Goal: Find specific page/section: Find specific page/section

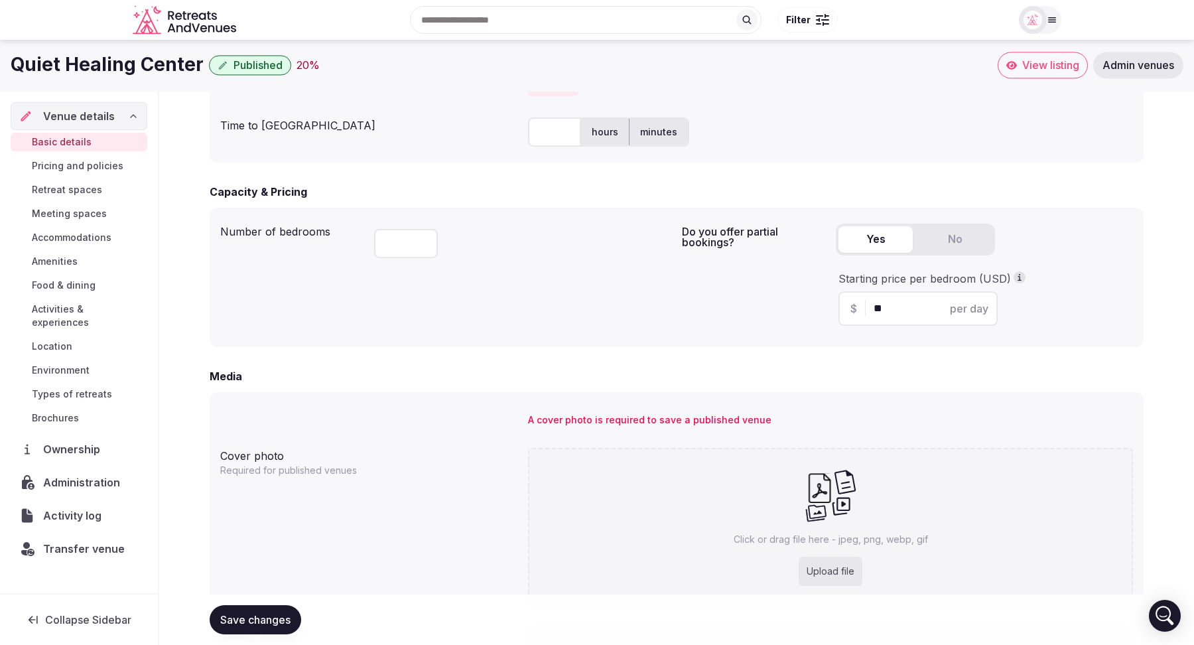
scroll to position [746, 0]
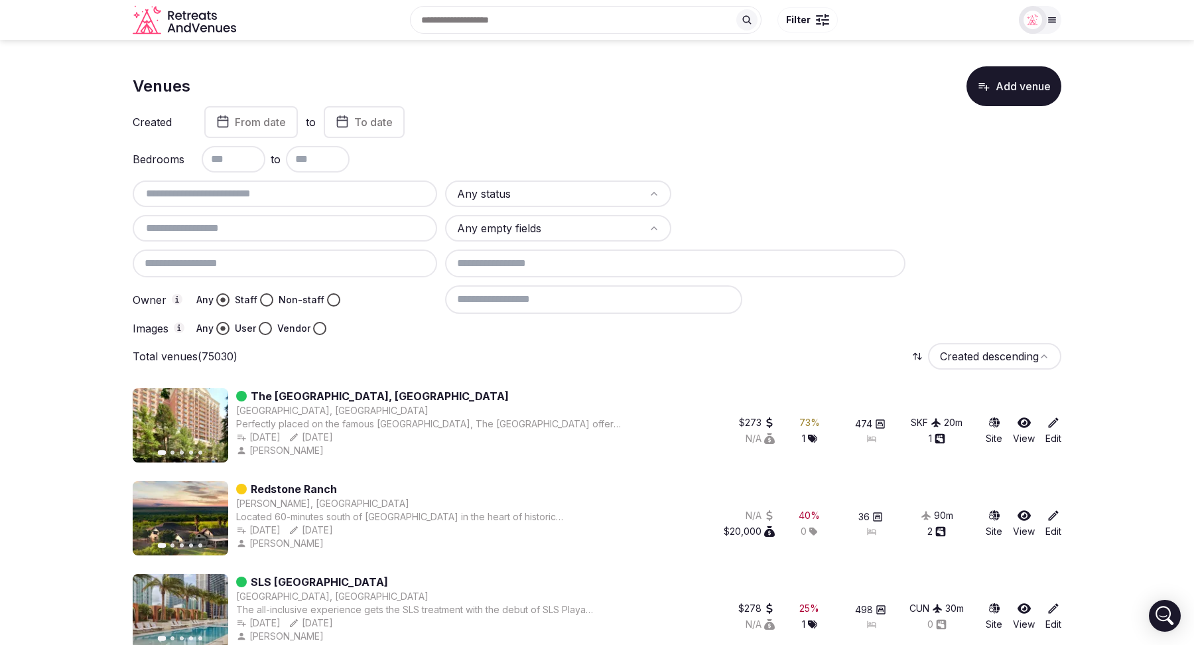
click at [541, 302] on input at bounding box center [593, 299] width 297 height 28
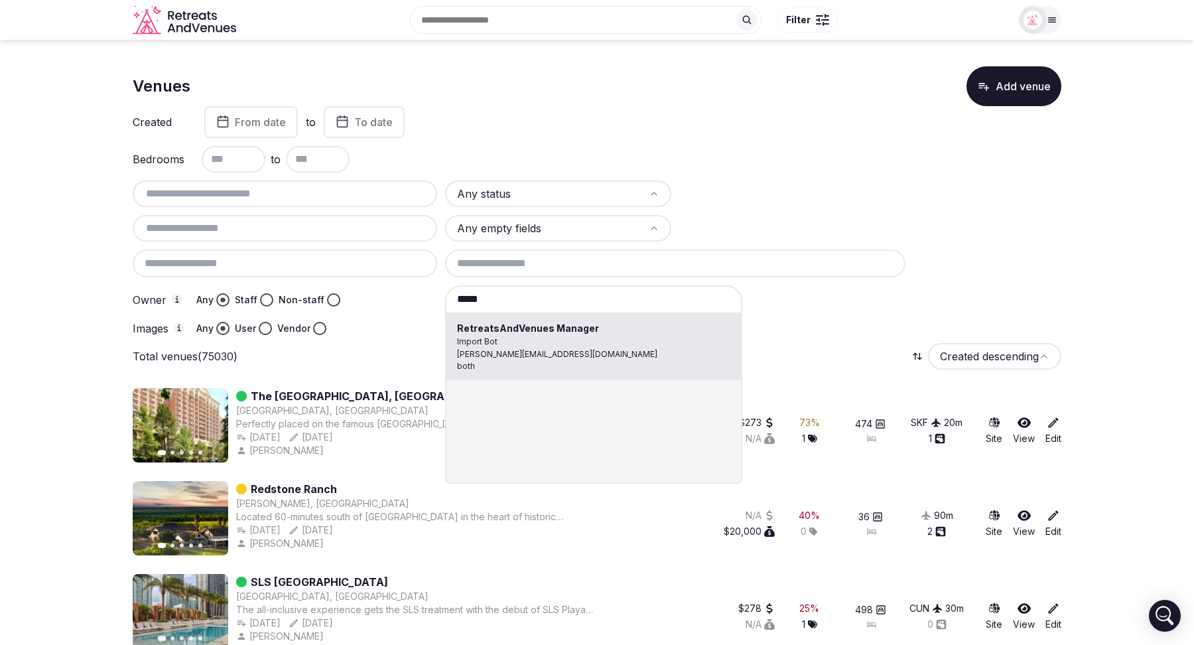
type input "**********"
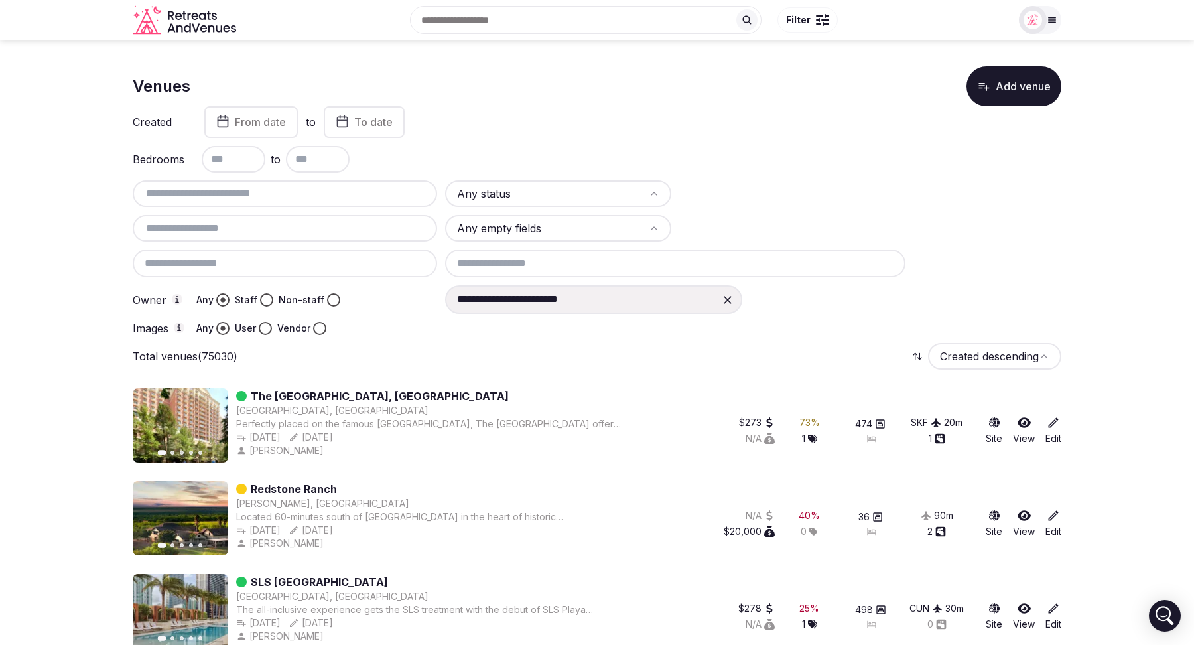
click at [319, 328] on button "Vendor" at bounding box center [319, 328] width 13 height 13
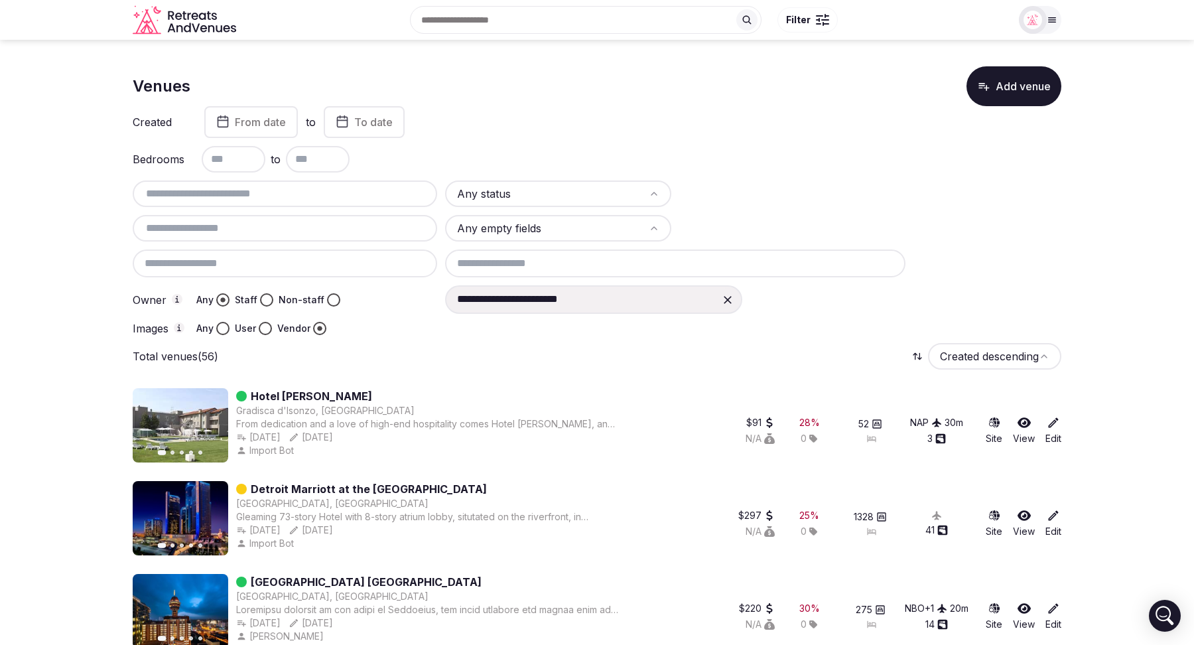
type button "vendor"
click at [202, 430] on button "Next slide" at bounding box center [209, 425] width 21 height 21
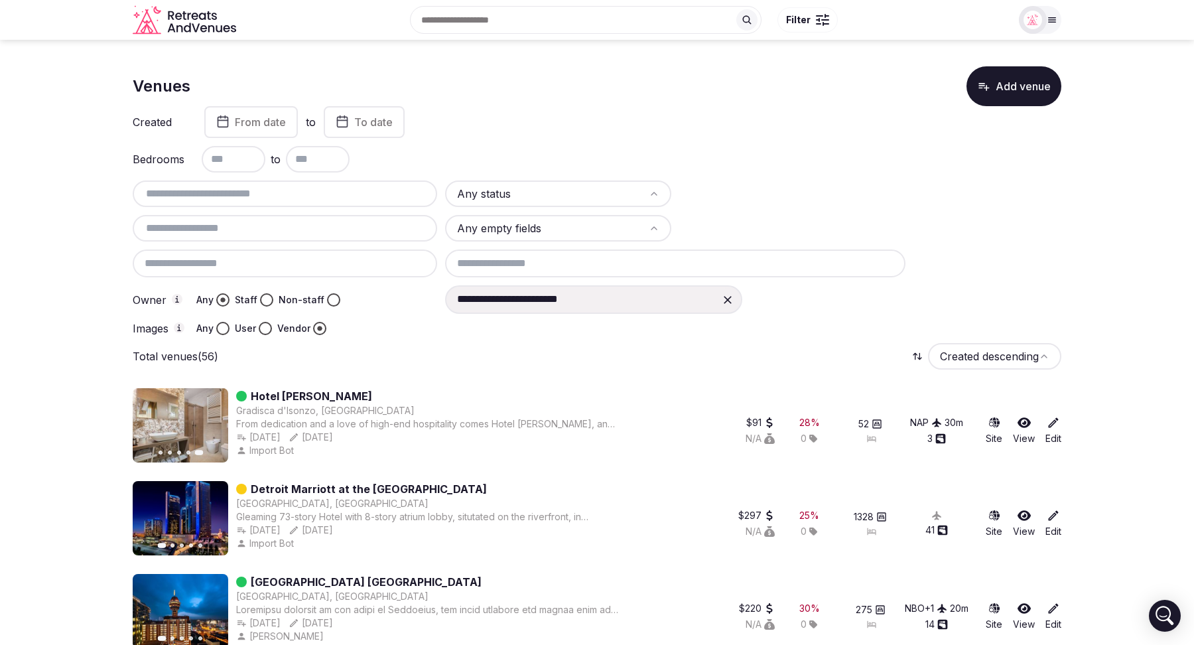
click at [208, 515] on icon "button" at bounding box center [210, 518] width 5 height 9
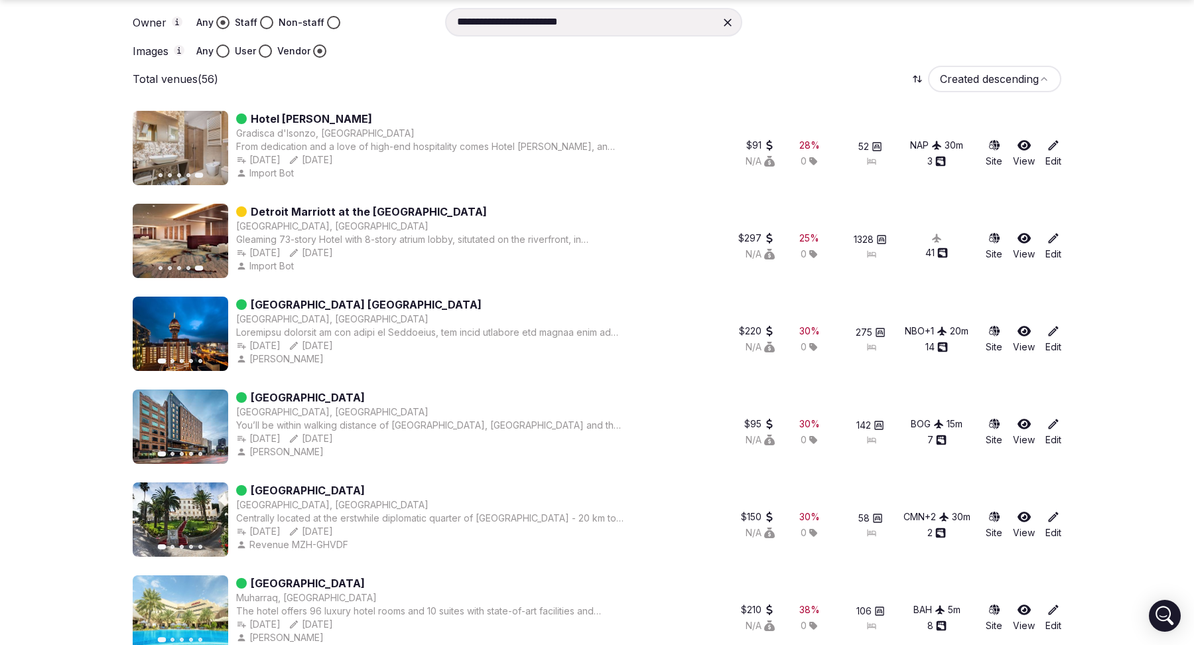
scroll to position [279, 0]
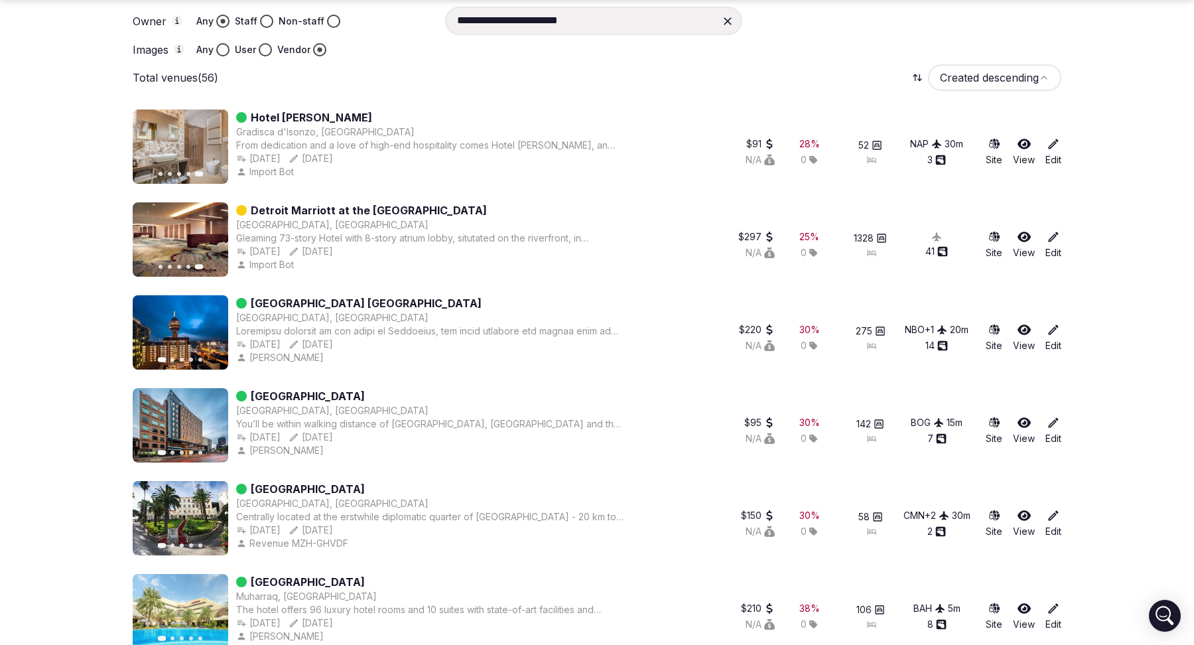
click at [209, 333] on icon "button" at bounding box center [209, 332] width 11 height 11
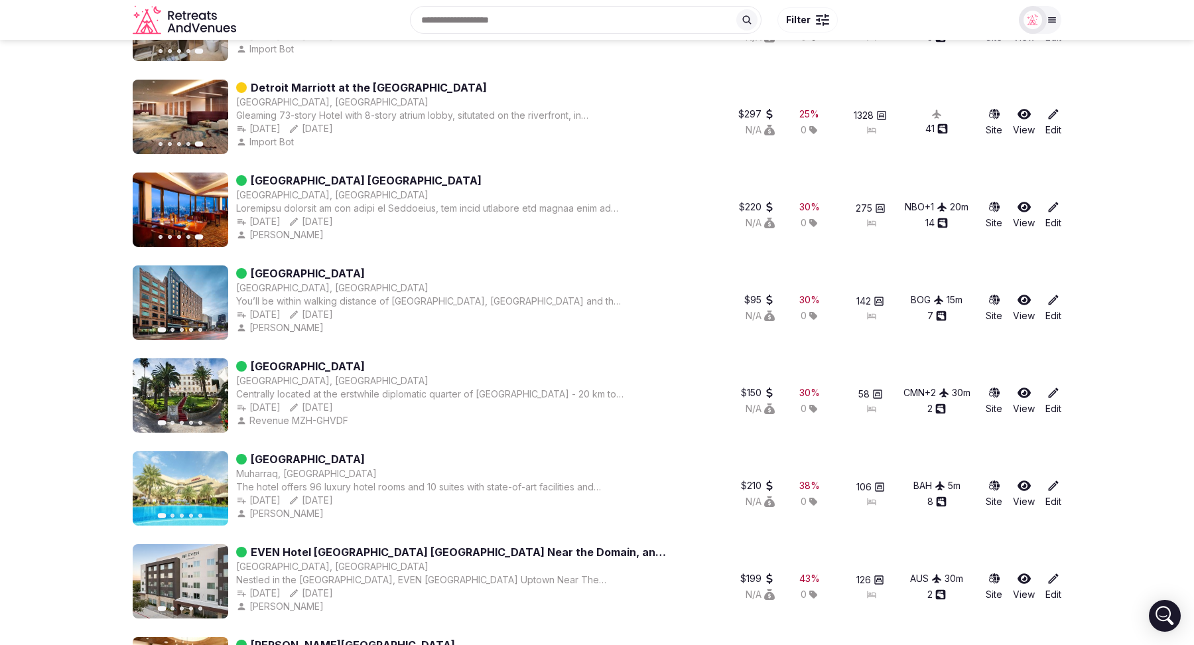
scroll to position [0, 0]
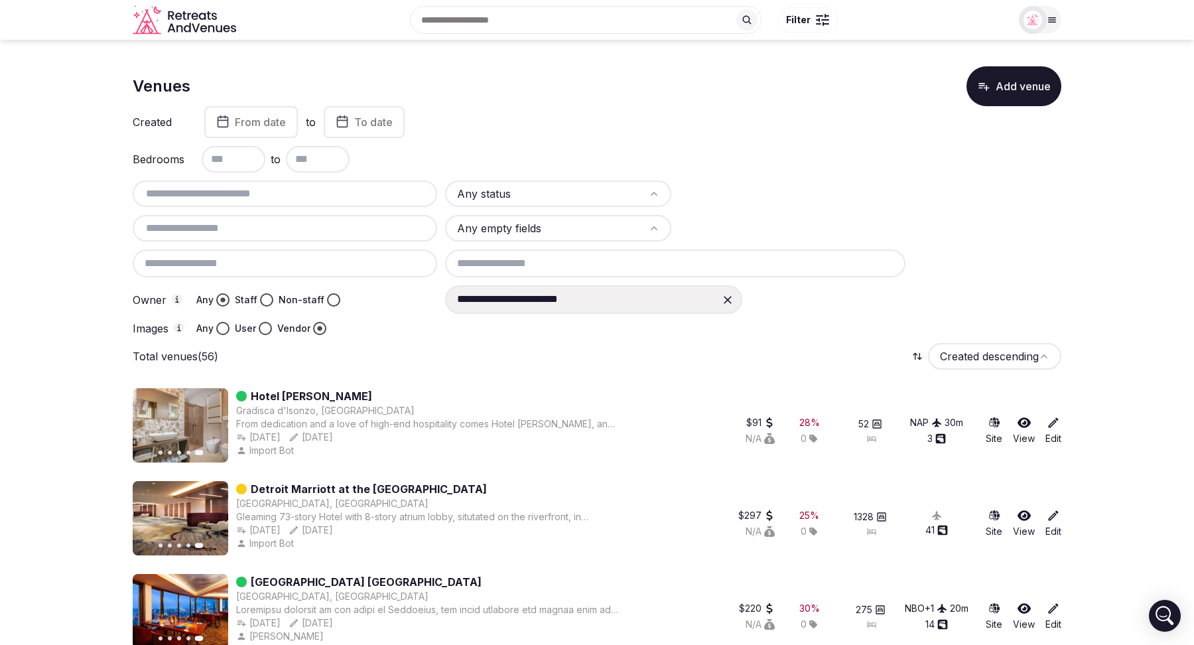
click at [725, 295] on icon at bounding box center [727, 299] width 13 height 13
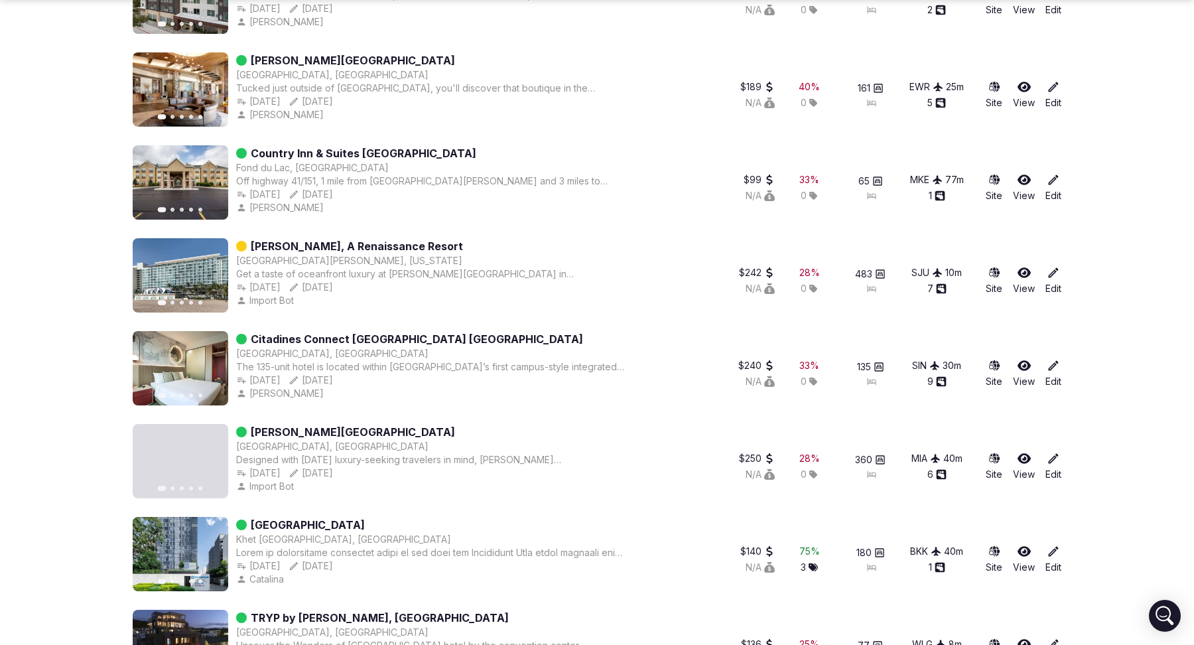
scroll to position [989, 0]
